Goal: Use online tool/utility

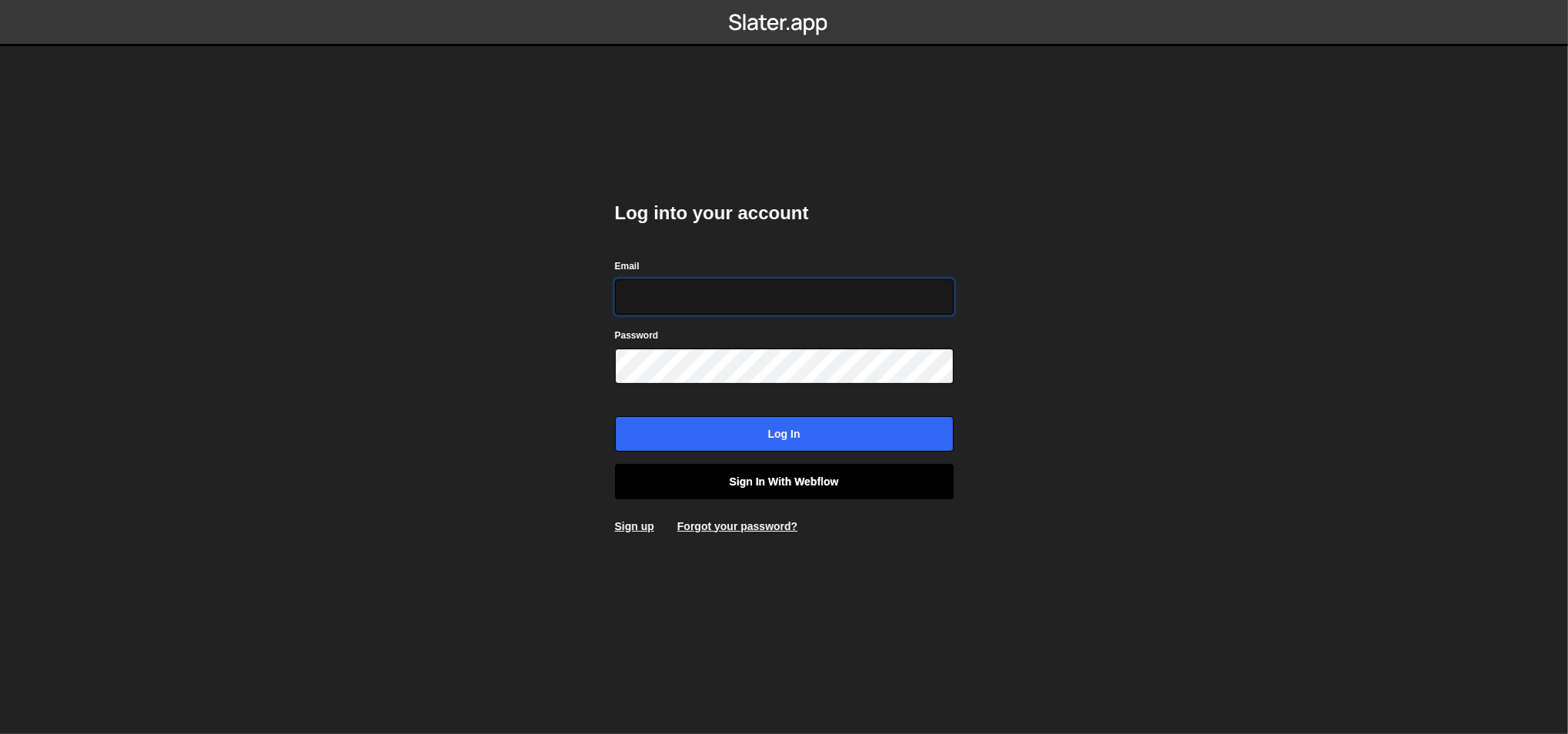
type input "[PERSON_NAME][EMAIL_ADDRESS][DOMAIN_NAME]"
click at [728, 471] on link "Sign in with Webflow" at bounding box center [784, 481] width 339 height 35
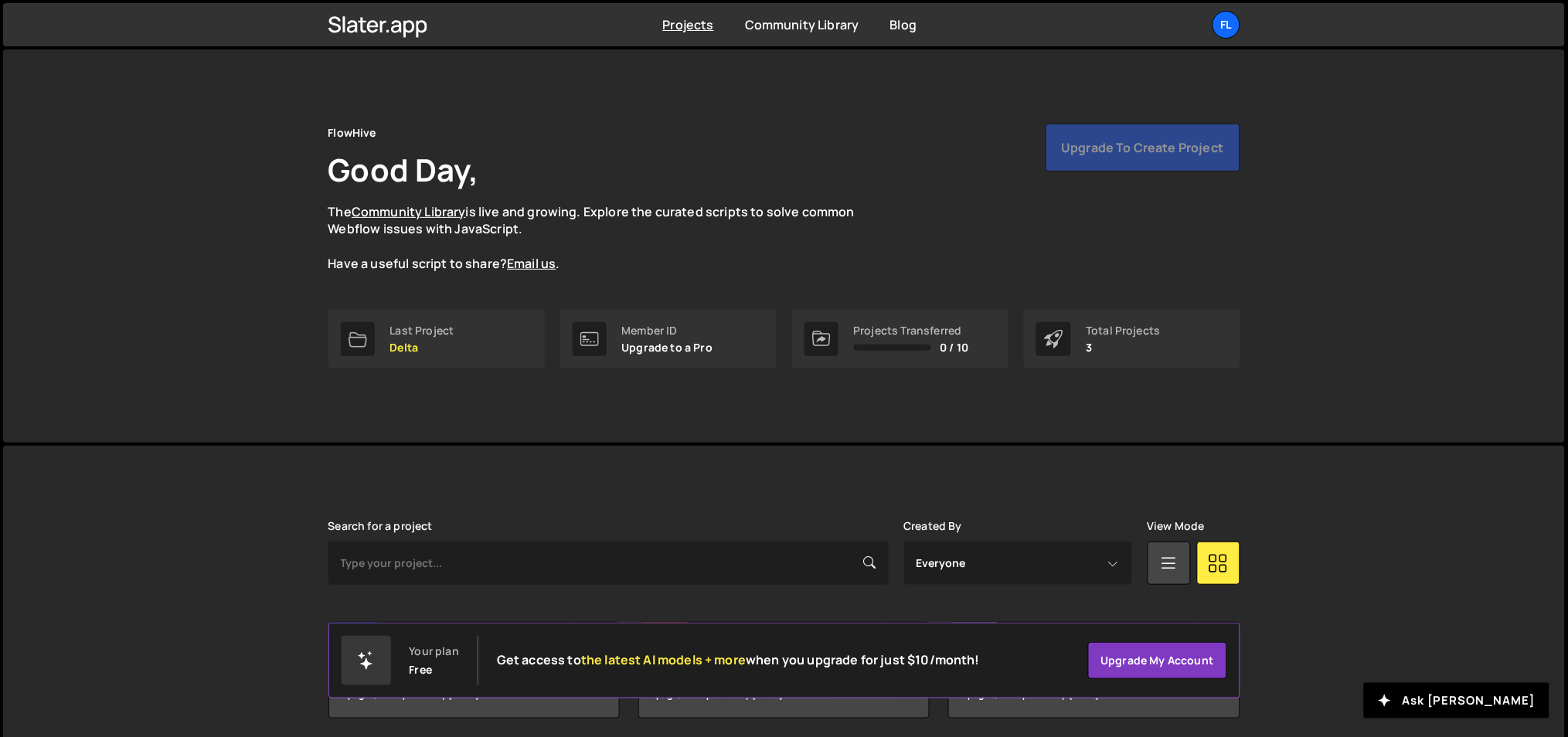
scroll to position [57, 0]
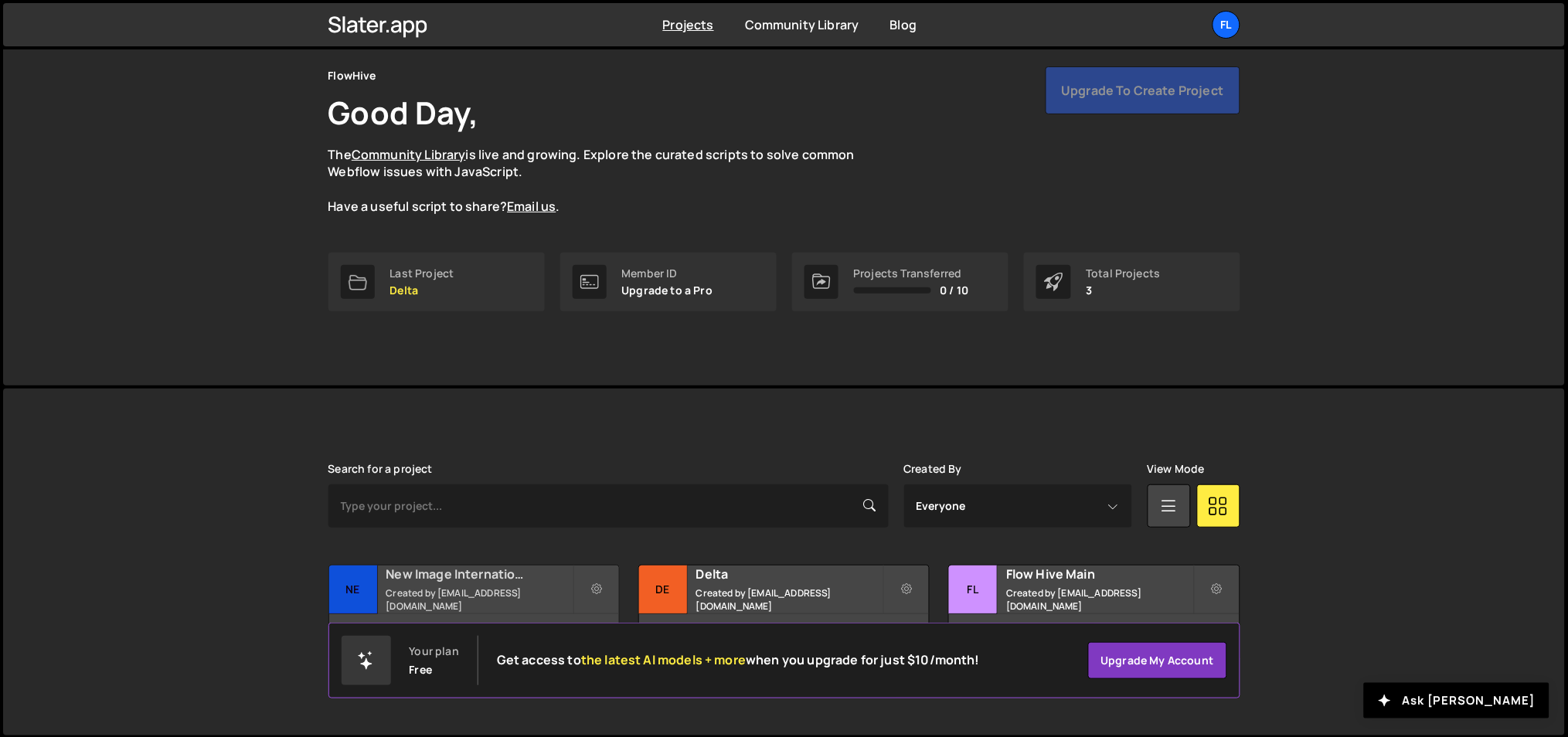
click at [500, 577] on h2 "New Image International" at bounding box center [479, 574] width 186 height 17
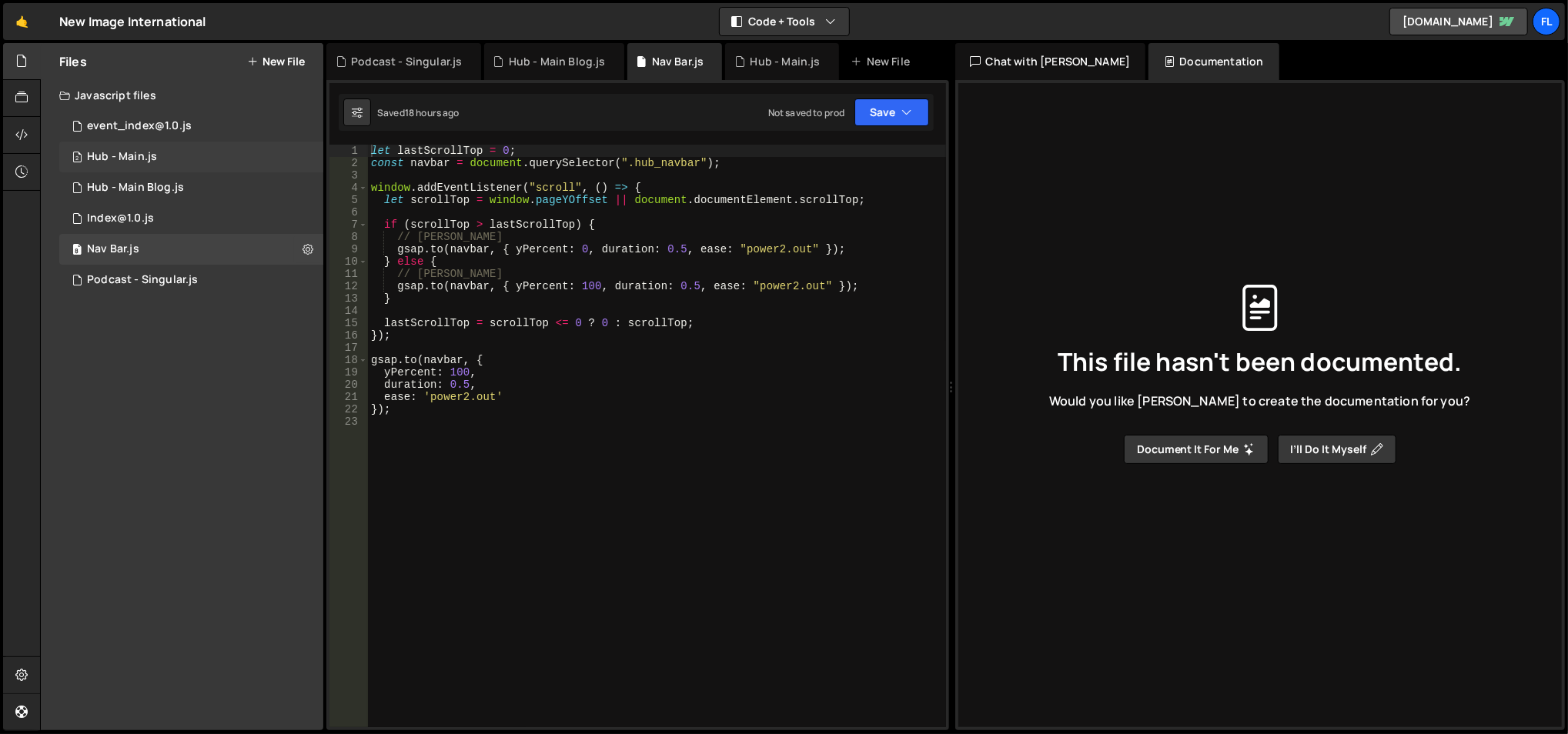
click at [194, 164] on div "2 Hub - Main.js 0" at bounding box center [191, 157] width 264 height 31
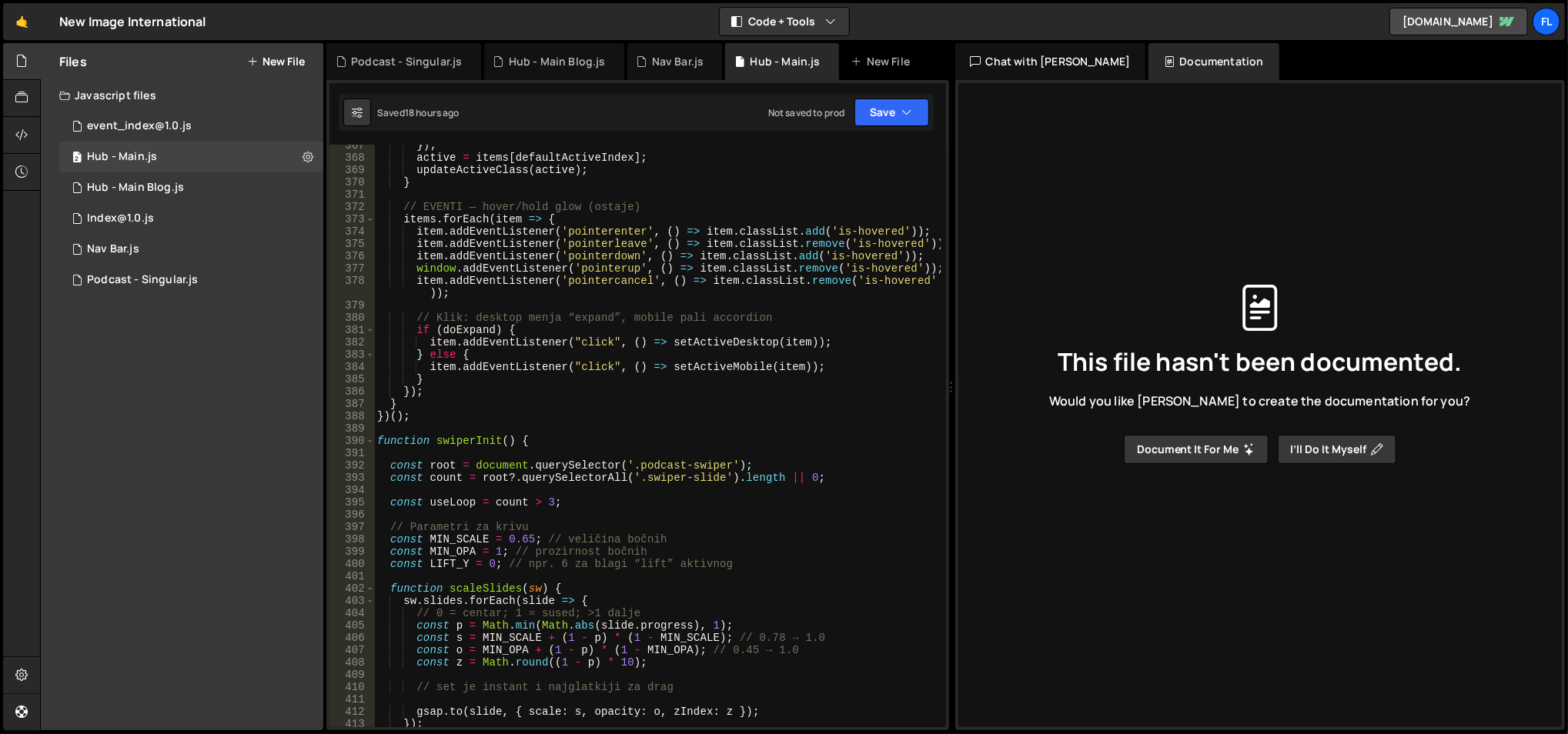
scroll to position [4543, 0]
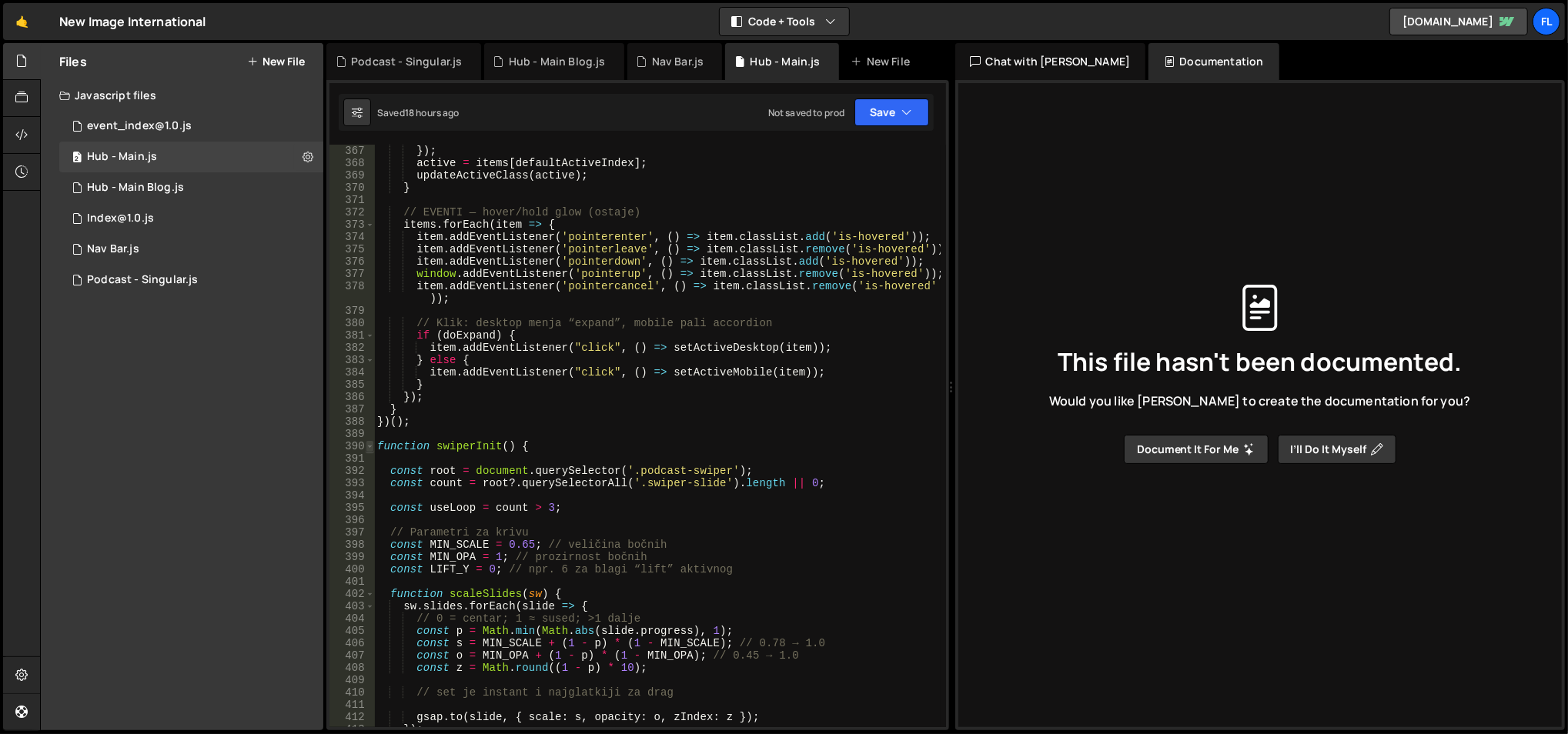
click at [366, 444] on span at bounding box center [369, 447] width 9 height 13
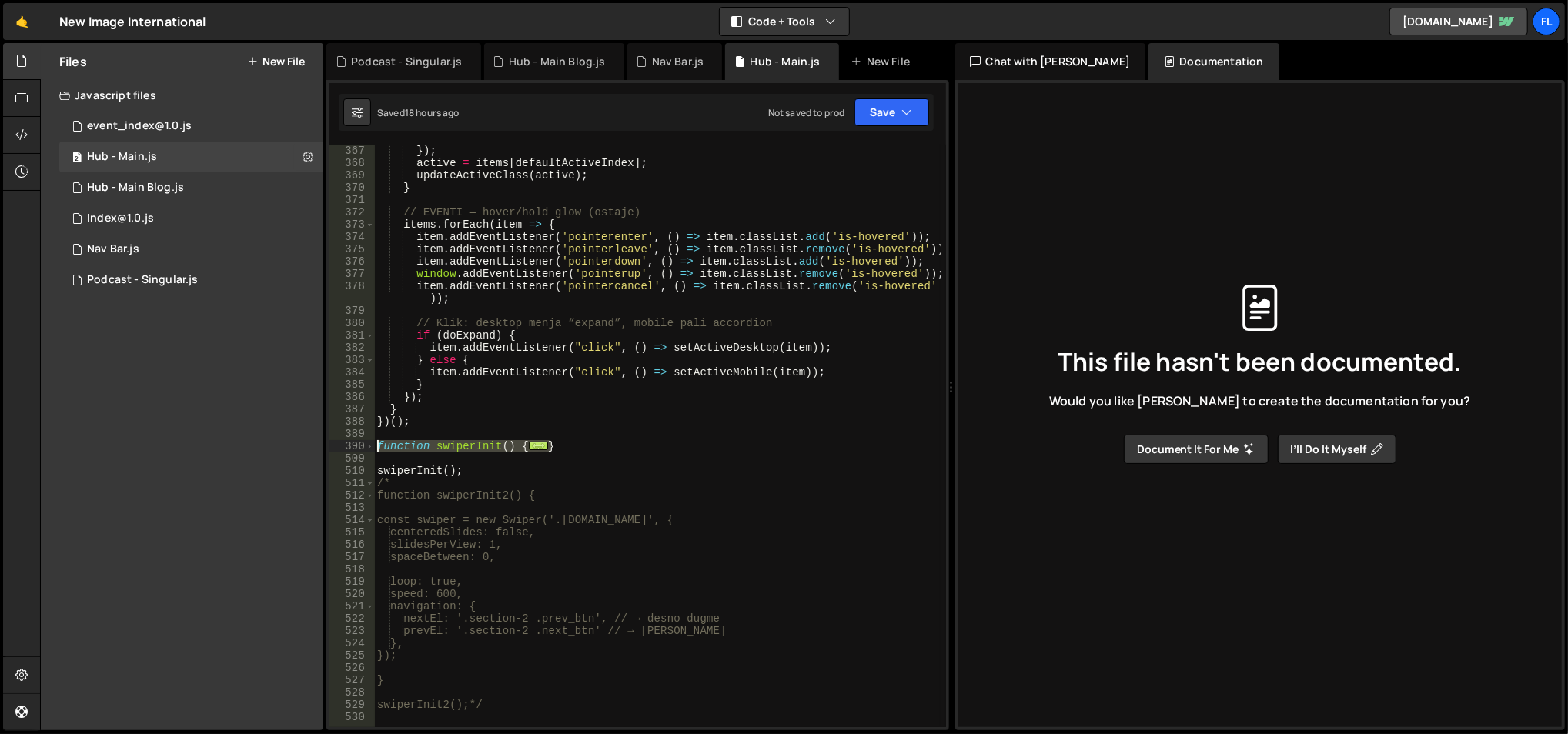
drag, startPoint x: 557, startPoint y: 449, endPoint x: 378, endPoint y: 448, distance: 179.0
click at [378, 448] on div "gsap . set ( c , { height : i === defaultActiveIndex ? "auto" : 0 }) ; }) ; act…" at bounding box center [658, 437] width 568 height 609
type textarea "function swiperInit() {"
paste textarea
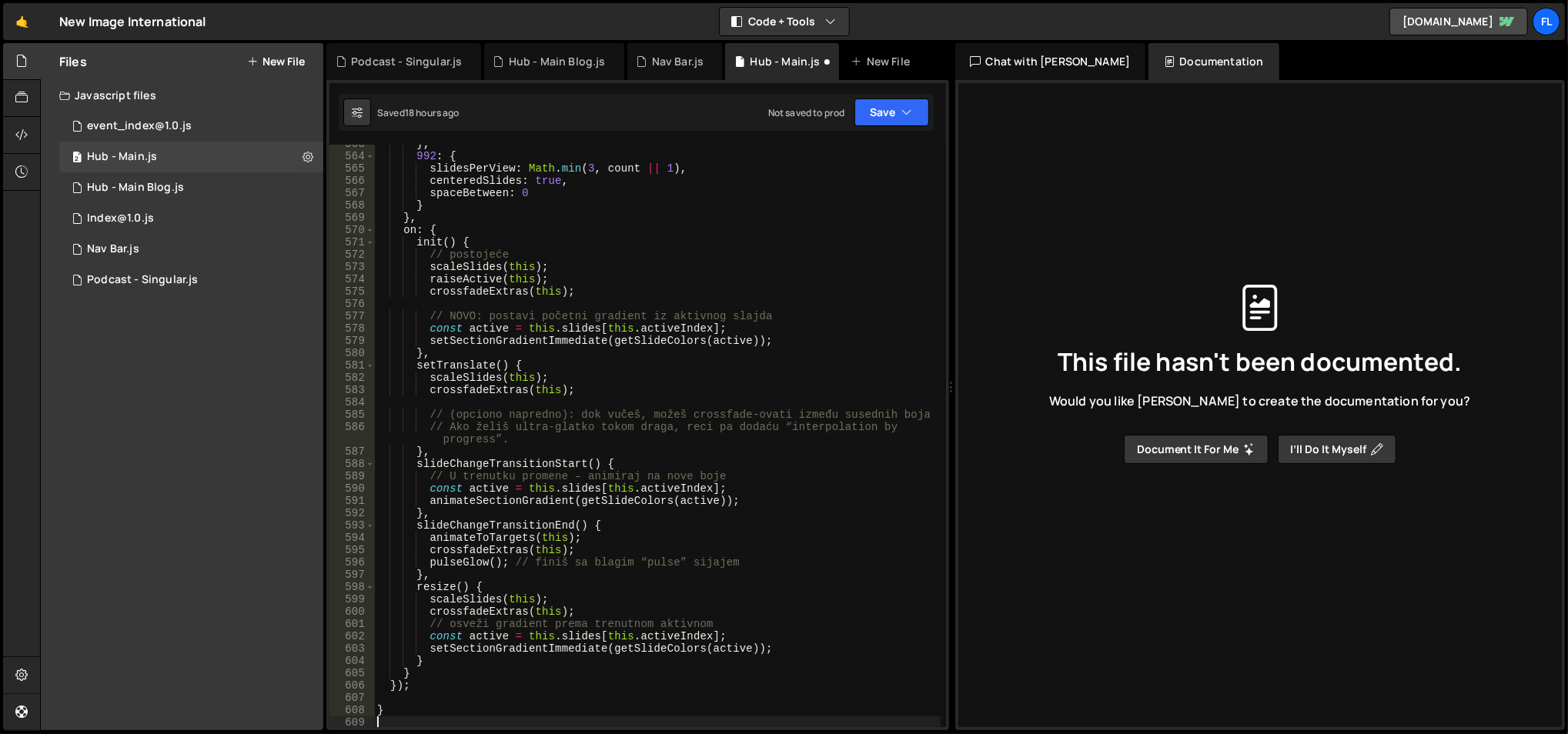
scroll to position [7037, 0]
